Goal: Task Accomplishment & Management: Use online tool/utility

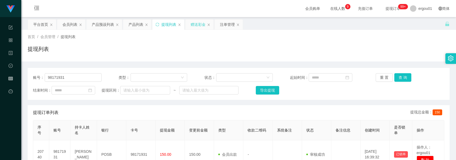
click at [198, 25] on div "赠送彩金" at bounding box center [198, 24] width 15 height 10
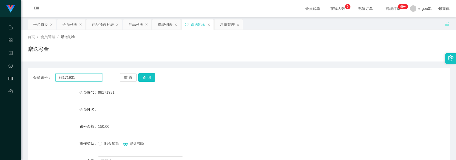
click at [83, 81] on input "98171931" at bounding box center [78, 77] width 47 height 9
drag, startPoint x: 143, startPoint y: 80, endPoint x: 144, endPoint y: 83, distance: 3.5
click at [143, 80] on button "查 询" at bounding box center [146, 77] width 17 height 9
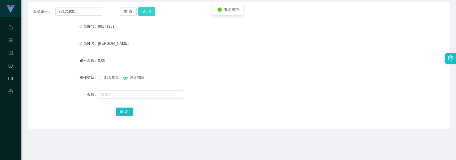
scroll to position [66, 0]
click at [110, 91] on input "text" at bounding box center [140, 94] width 85 height 9
drag, startPoint x: 137, startPoint y: 92, endPoint x: 76, endPoint y: 100, distance: 62.0
click at [53, 95] on div "金额 3" at bounding box center [239, 94] width 422 height 11
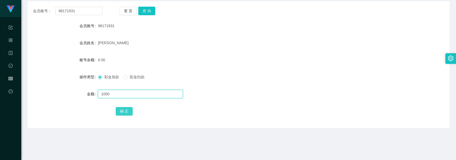
type input "1000"
click at [121, 112] on button "确 定" at bounding box center [124, 111] width 17 height 9
click at [75, 81] on div "操作类型" at bounding box center [63, 76] width 70 height 11
drag, startPoint x: 196, startPoint y: 124, endPoint x: 193, endPoint y: 123, distance: 2.9
click at [196, 124] on div "会员账号： 98171931 重 置 查 询 会员账号 98171931 会员姓名 [PERSON_NAME] 账号余额 1000.00 操作类型 彩金加款 …" at bounding box center [239, 64] width 422 height 127
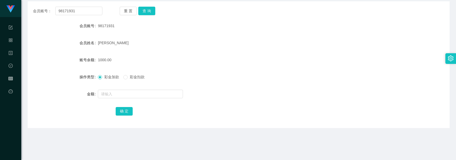
click at [136, 77] on span "彩金扣款" at bounding box center [137, 77] width 19 height 4
click at [136, 96] on input "text" at bounding box center [140, 94] width 85 height 9
type input "1000"
click at [125, 110] on button "确 定" at bounding box center [124, 111] width 17 height 9
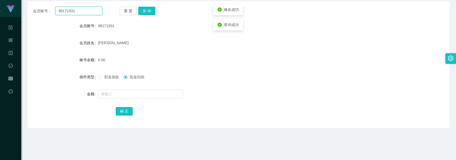
click at [95, 13] on input "98171931" at bounding box center [78, 11] width 47 height 9
paste input "1319850"
drag, startPoint x: 141, startPoint y: 11, endPoint x: 140, endPoint y: 23, distance: 12.6
click at [141, 11] on button "查 询" at bounding box center [146, 11] width 17 height 9
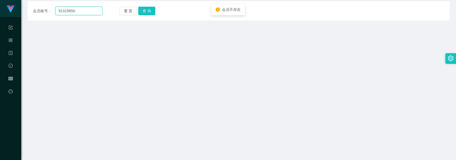
click at [90, 11] on input "91319850" at bounding box center [78, 11] width 47 height 9
paste input "singyie94"
type input "singyie94"
click at [146, 10] on button "查 询" at bounding box center [146, 11] width 17 height 9
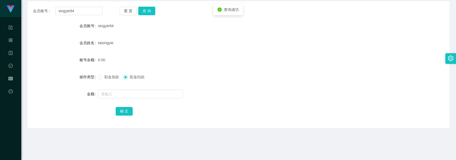
click at [109, 79] on span "彩金加款" at bounding box center [111, 77] width 19 height 4
click at [112, 91] on input "text" at bounding box center [140, 94] width 85 height 9
type input "100"
click at [120, 110] on button "确 定" at bounding box center [124, 111] width 17 height 9
